Goal: Navigation & Orientation: Find specific page/section

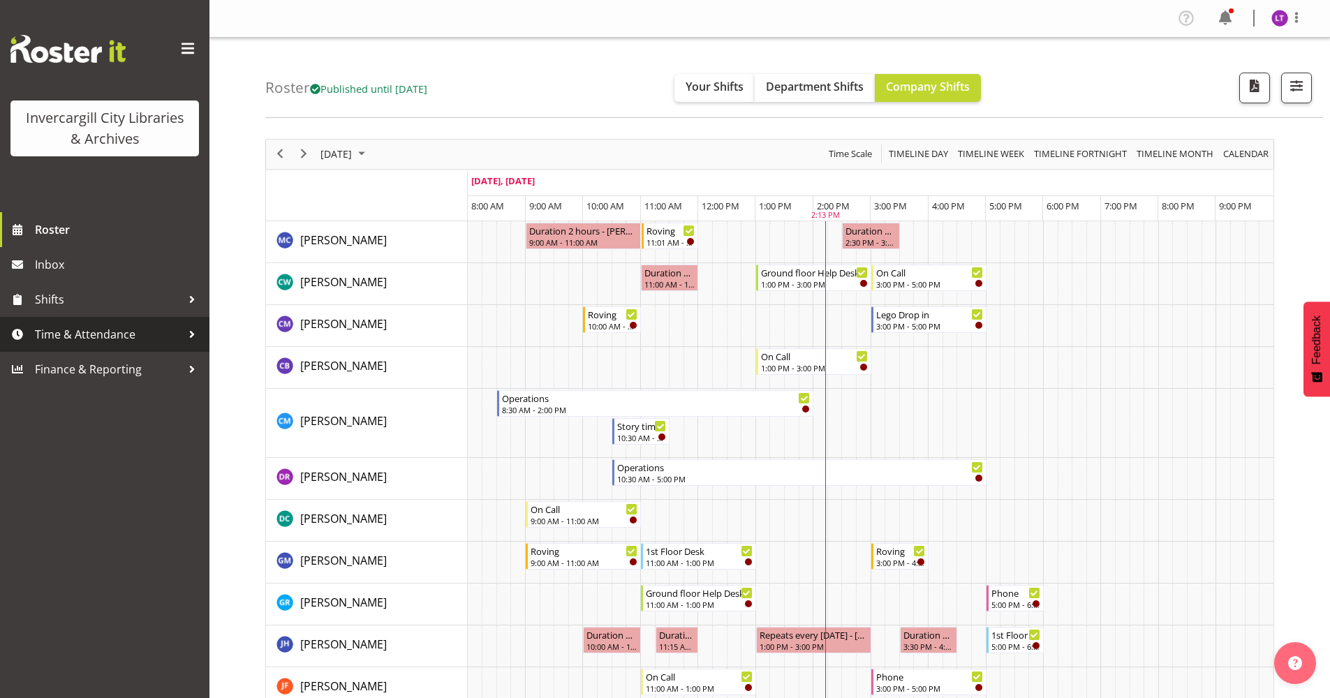
click at [77, 337] on span "Time & Attendance" at bounding box center [108, 334] width 147 height 21
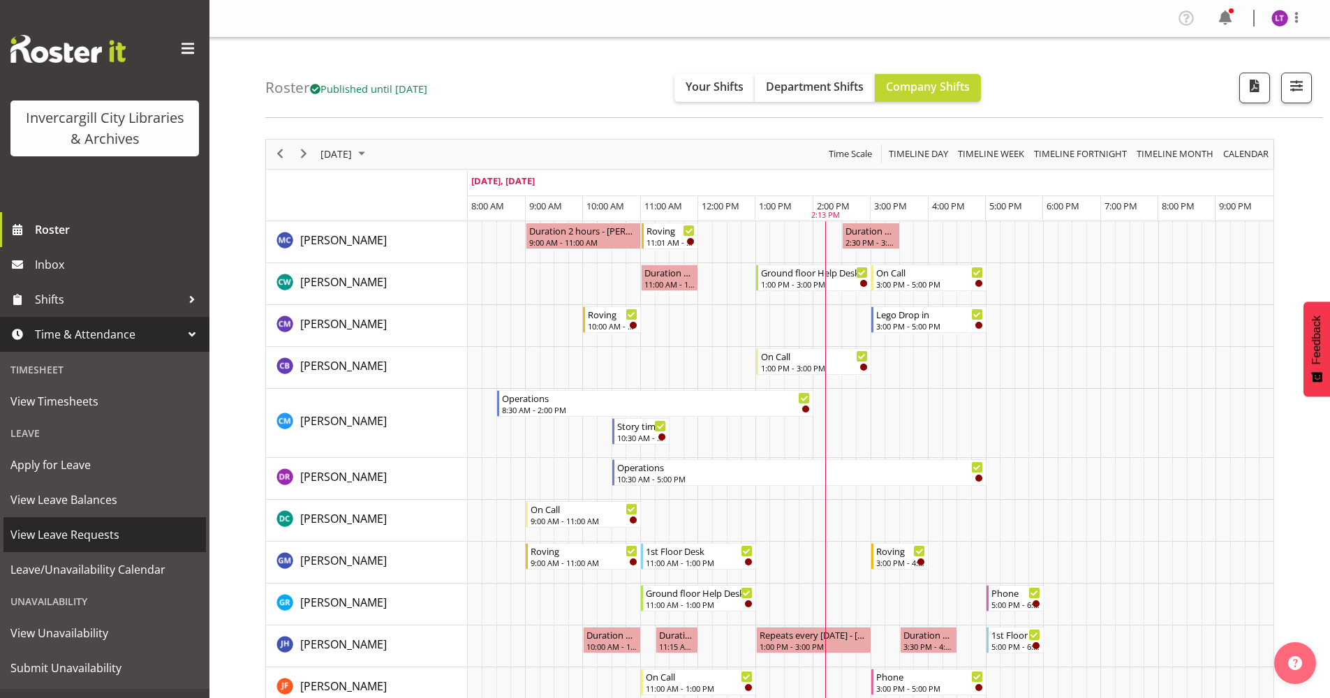
click at [59, 532] on span "View Leave Requests" at bounding box center [104, 534] width 189 height 21
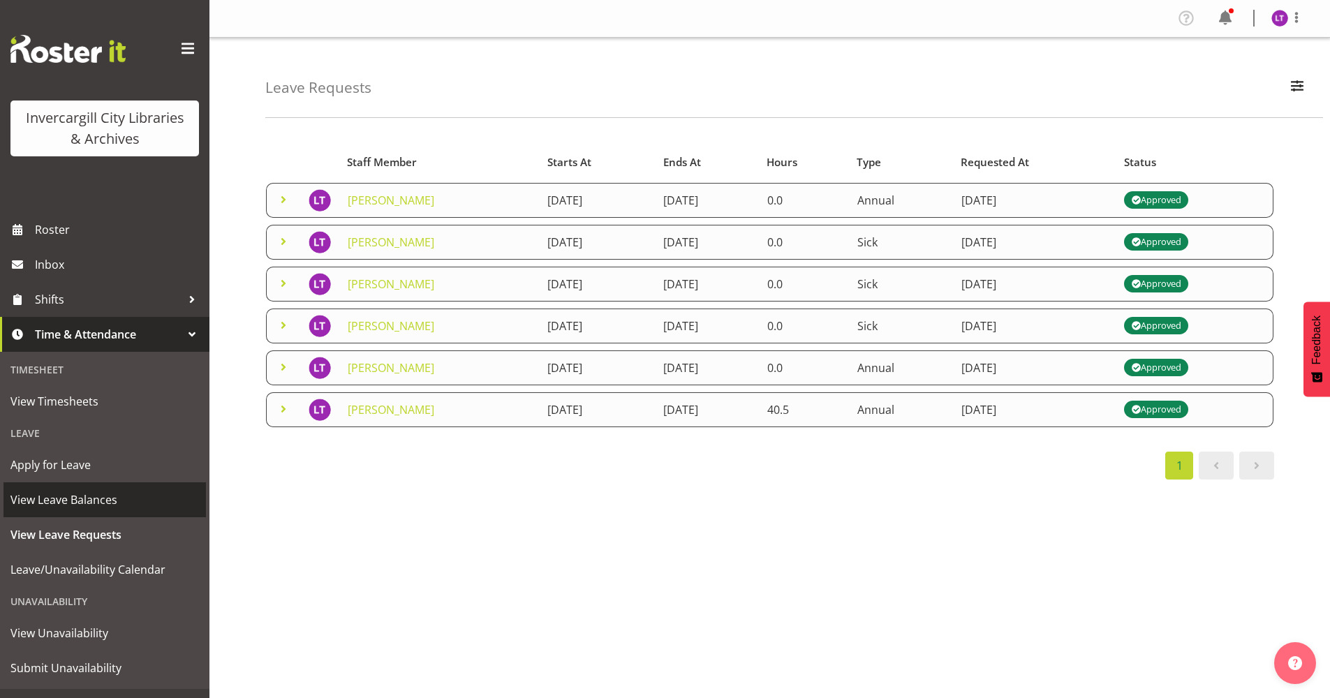
click at [101, 505] on span "View Leave Balances" at bounding box center [104, 499] width 189 height 21
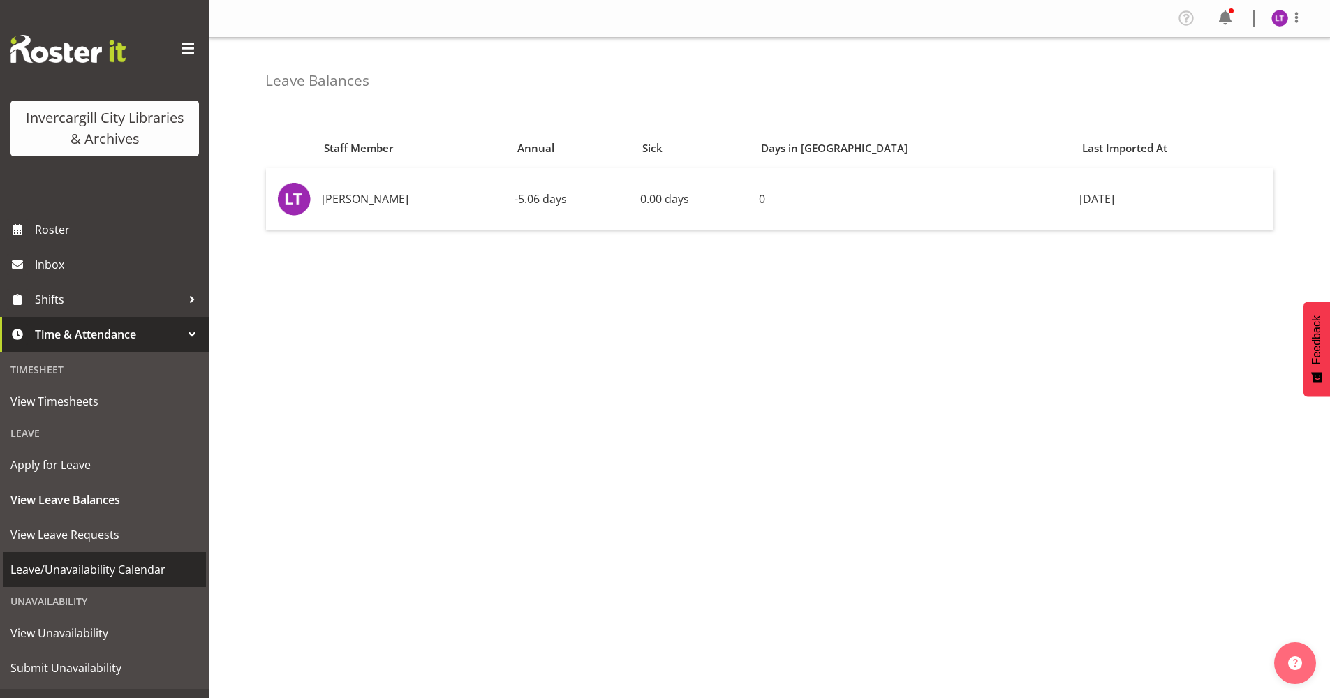
click at [25, 568] on span "Leave/Unavailability Calendar" at bounding box center [104, 569] width 189 height 21
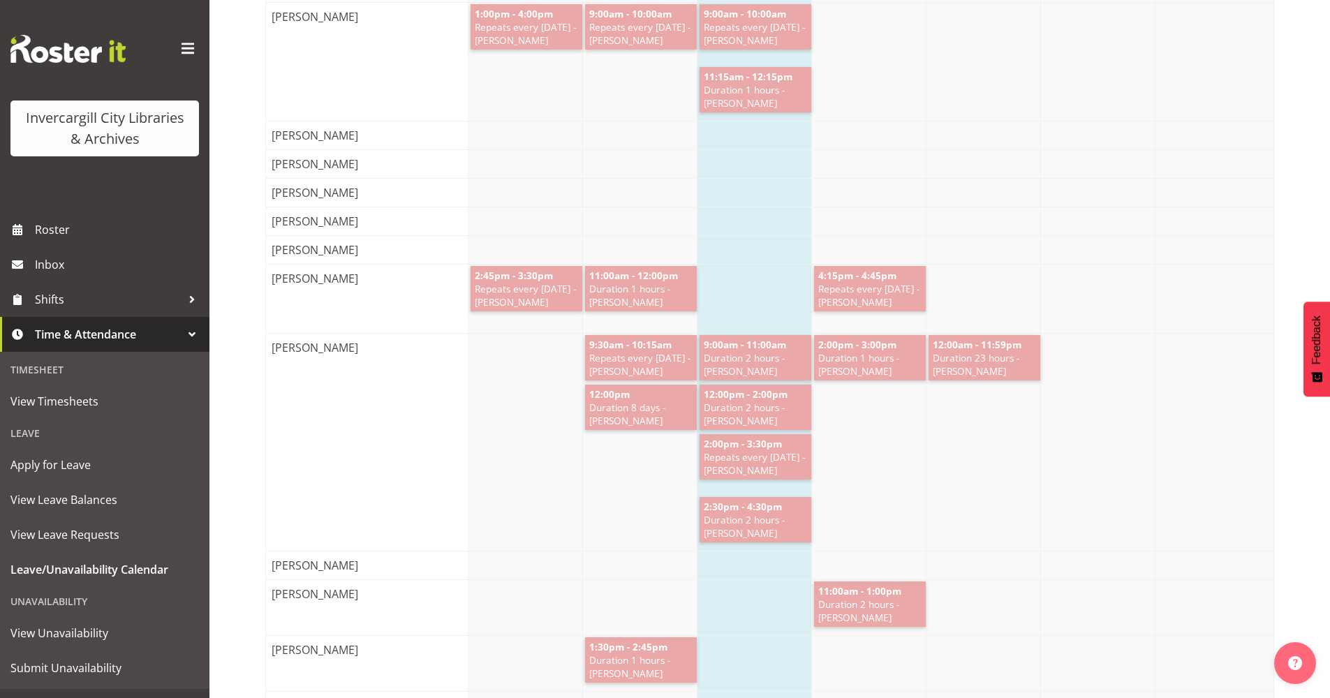
scroll to position [2306, 0]
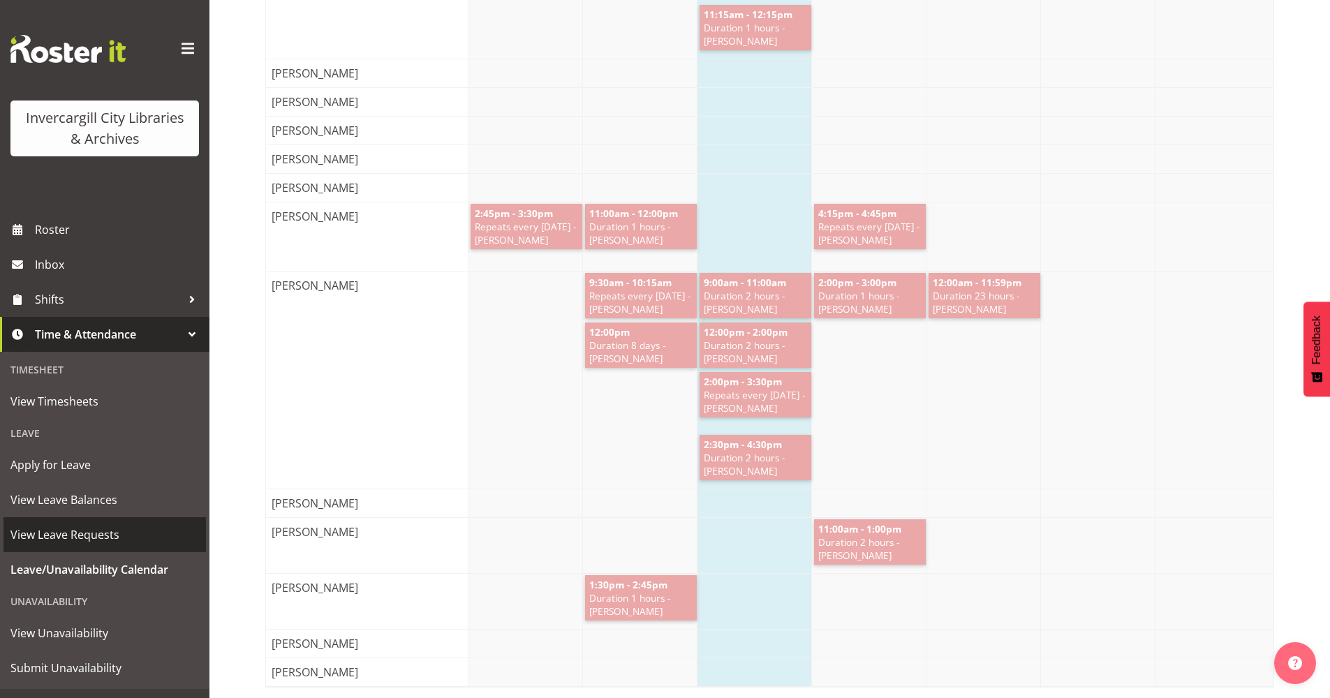
click at [69, 531] on span "View Leave Requests" at bounding box center [104, 534] width 189 height 21
